Goal: Task Accomplishment & Management: Manage account settings

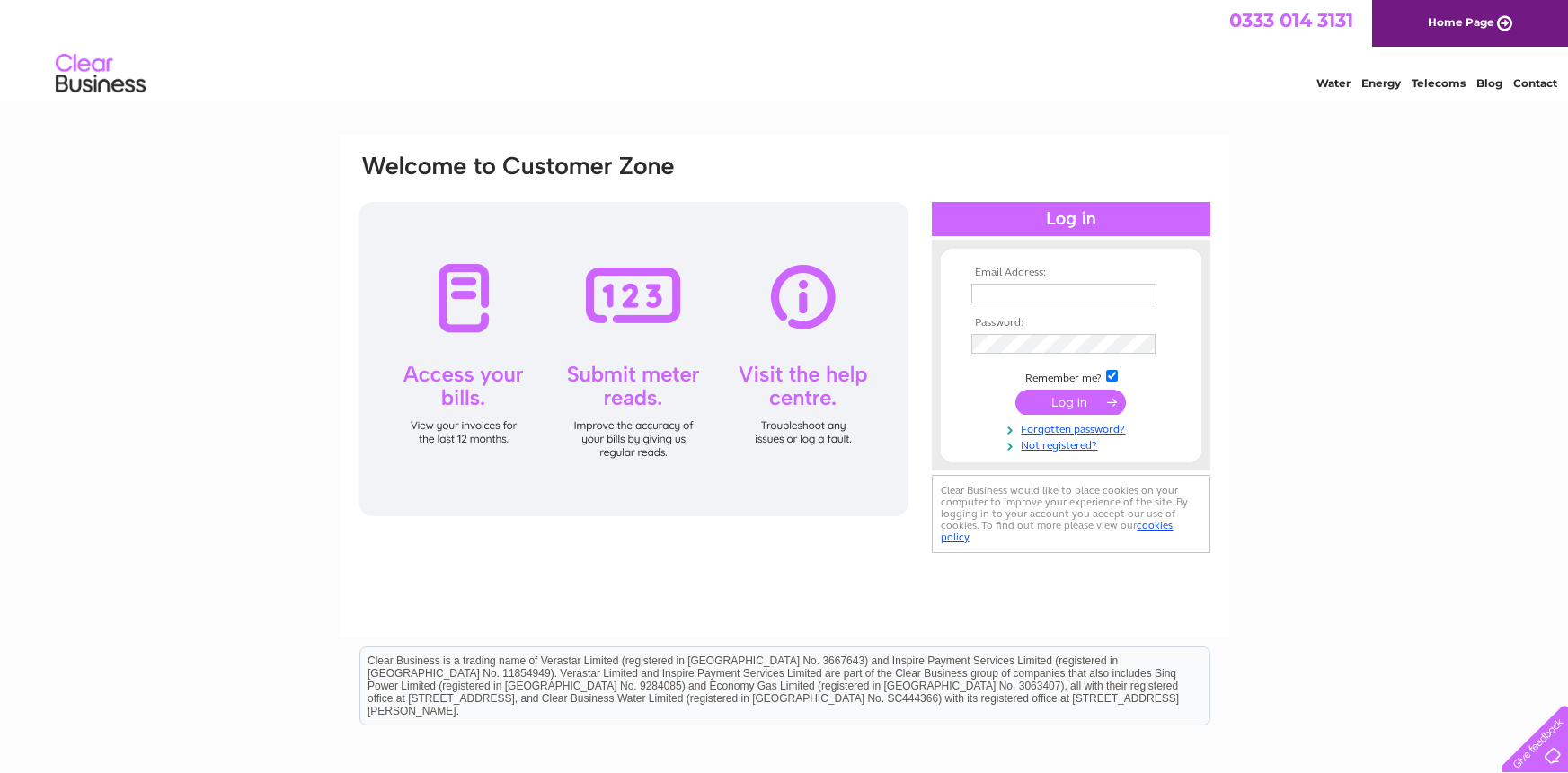
type input "stackpole@btinternet.com"
click at [1062, 397] on input "submit" at bounding box center [1071, 402] width 110 height 25
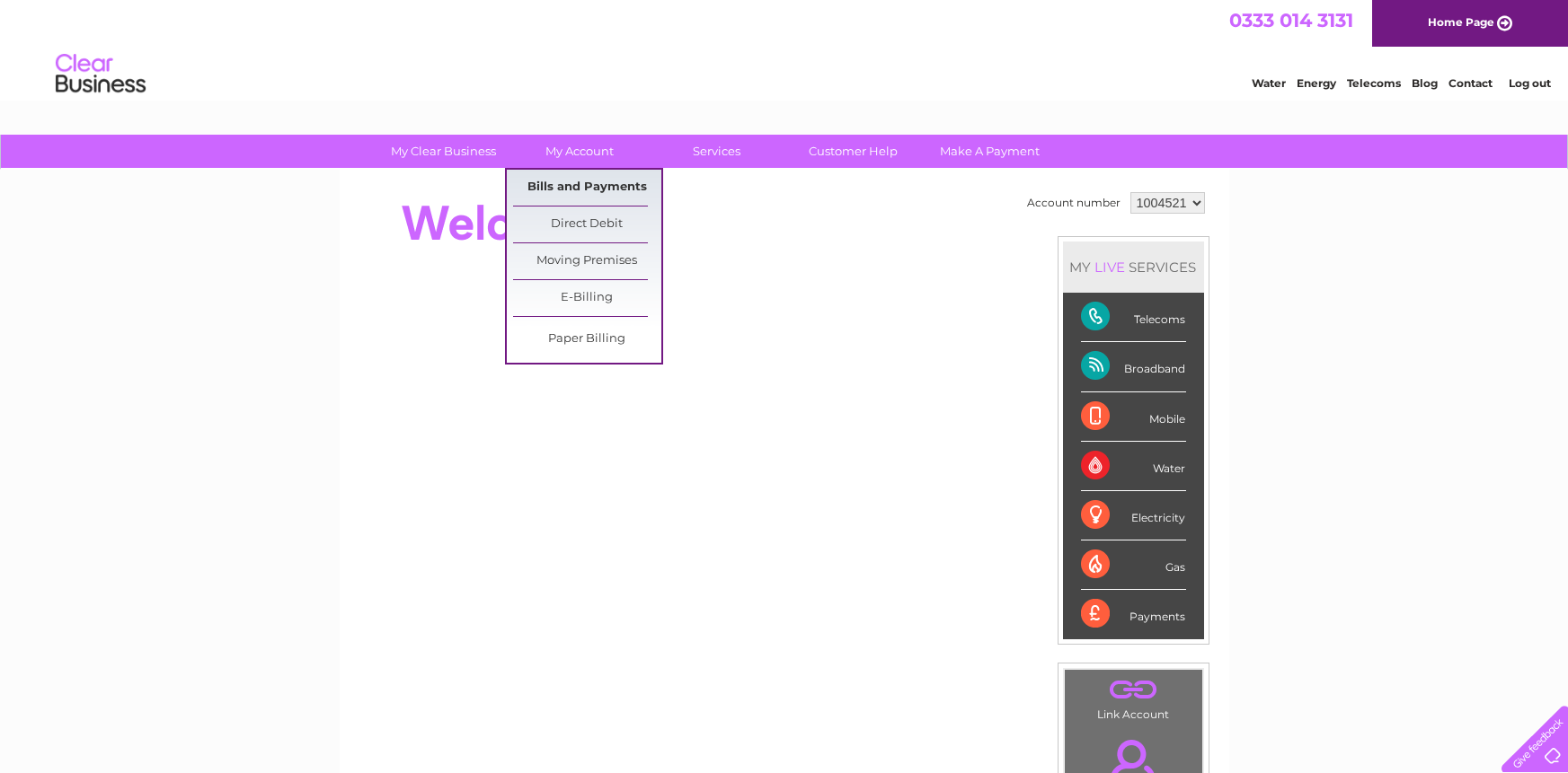
click at [590, 182] on link "Bills and Payments" at bounding box center [587, 187] width 149 height 36
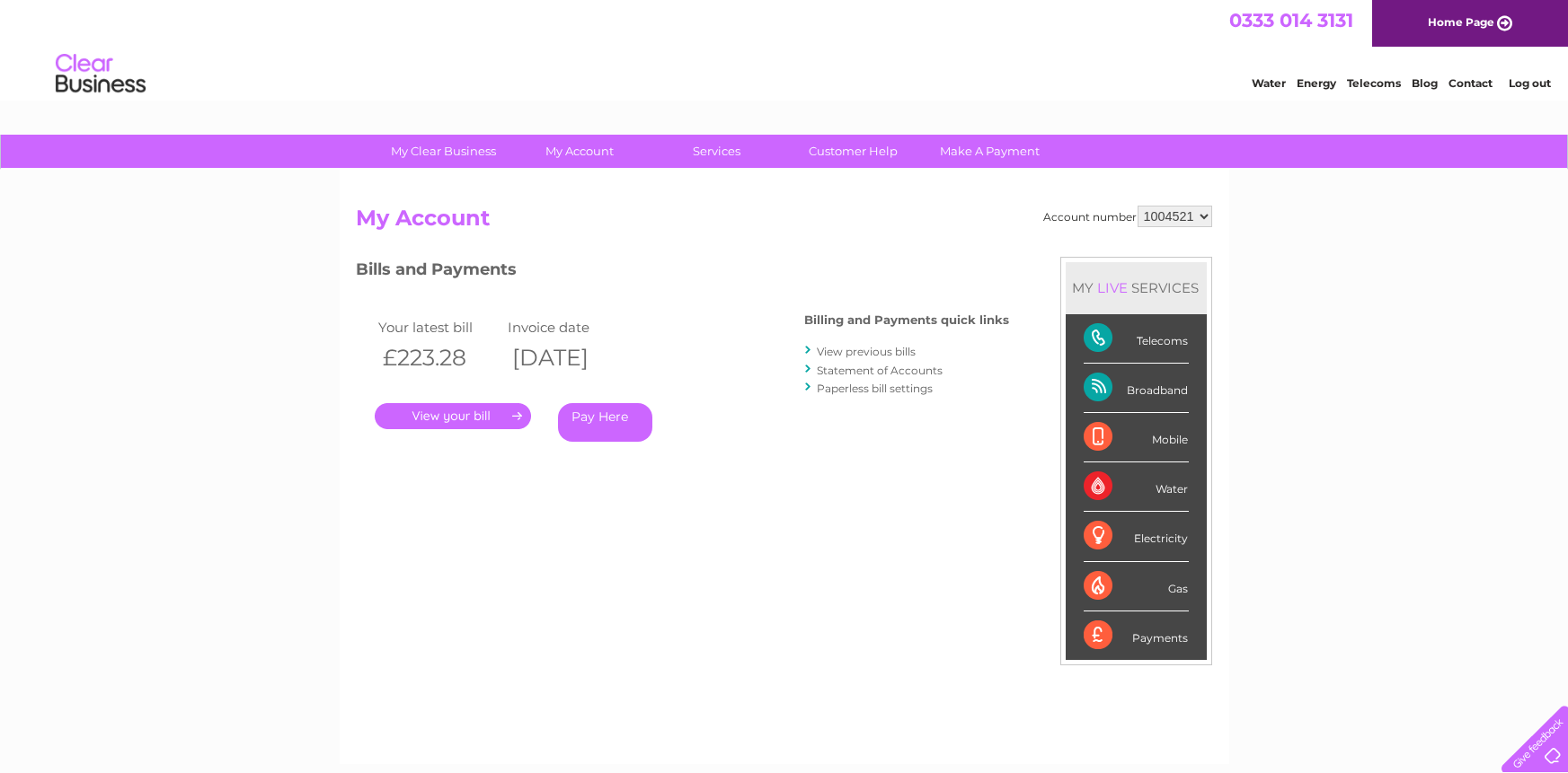
click at [458, 414] on link "." at bounding box center [452, 416] width 156 height 26
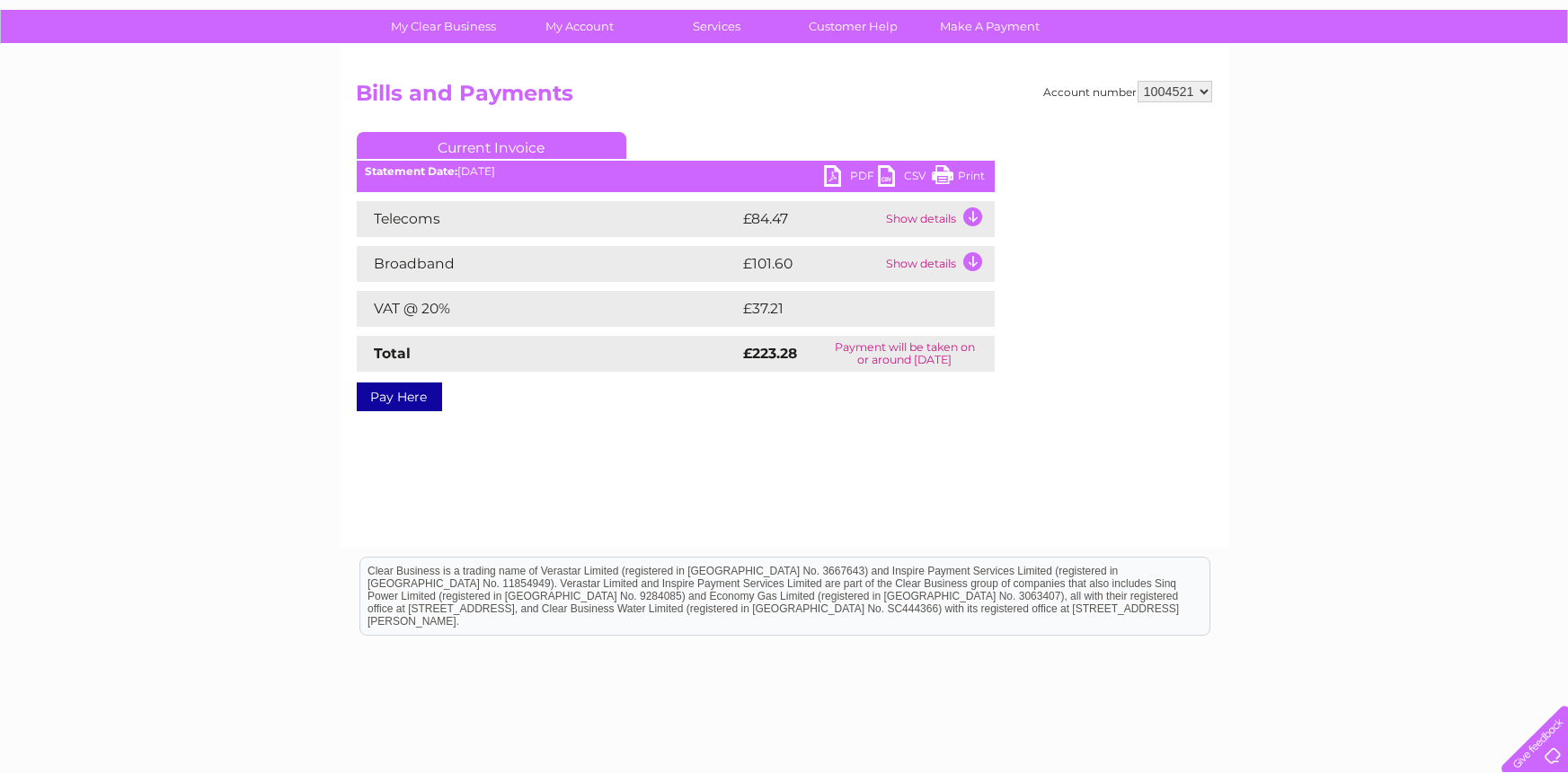
scroll to position [125, 0]
click at [854, 173] on link "PDF" at bounding box center [851, 178] width 54 height 26
